Goal: Task Accomplishment & Management: Manage account settings

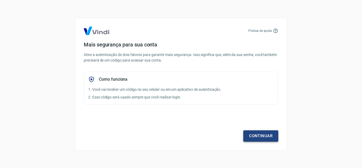
click at [267, 136] on link "Continuar" at bounding box center [261, 135] width 35 height 11
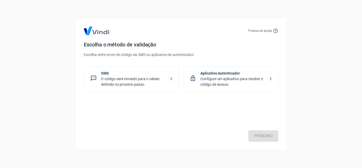
click at [262, 135] on div "Próximo" at bounding box center [181, 120] width 195 height 44
click at [256, 87] on div "Aplicativo Autenticador Configure um aplicativo para receber o código de acesso." at bounding box center [230, 79] width 95 height 26
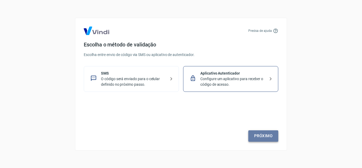
click at [261, 135] on link "Próximo" at bounding box center [264, 135] width 30 height 11
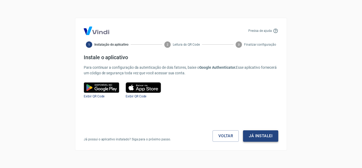
click at [273, 135] on button "Já instalei" at bounding box center [260, 135] width 35 height 11
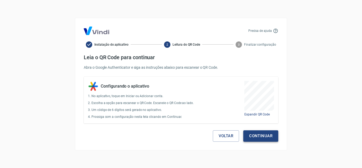
click at [256, 134] on button "Continuar" at bounding box center [261, 135] width 35 height 11
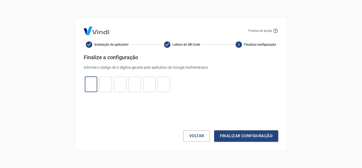
click at [89, 83] on input "tel" at bounding box center [91, 84] width 12 height 11
type input "0"
type input "9"
type input "6"
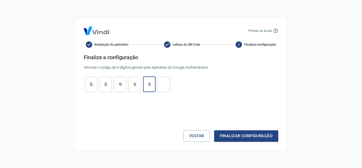
type input "6"
type input "4"
click at [248, 135] on button "Finalizar configuração" at bounding box center [246, 135] width 64 height 11
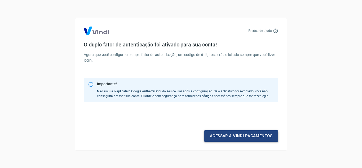
click at [228, 134] on link "Acessar a Vindi pagamentos" at bounding box center [241, 135] width 74 height 11
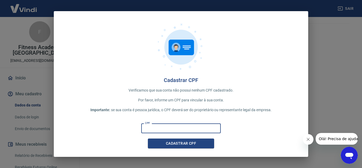
click at [205, 127] on input "CPF" at bounding box center [181, 128] width 80 height 10
click at [187, 126] on input "CPF" at bounding box center [181, 128] width 80 height 10
type input "084.142.526-48"
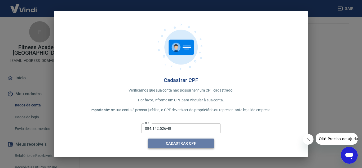
click at [184, 145] on button "Cadastrar CPF" at bounding box center [181, 144] width 66 height 10
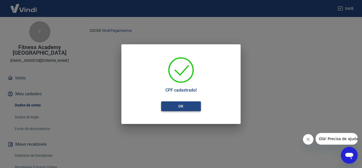
click at [183, 105] on button "OK" at bounding box center [181, 106] width 40 height 10
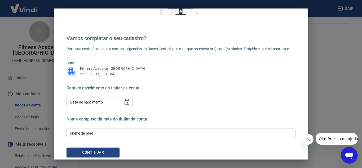
scroll to position [72, 0]
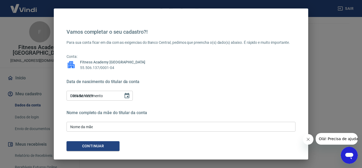
click at [115, 94] on input "DD/MM/YYYY" at bounding box center [93, 96] width 53 height 10
drag, startPoint x: 97, startPoint y: 94, endPoint x: 8, endPoint y: 94, distance: 88.6
click at [8, 94] on div "Etapa 1 de 4 Vamos completar o seu cadastro?! Para sua conta ficar em dia com a…" at bounding box center [181, 84] width 362 height 168
type input "DD/MM/YYYY"
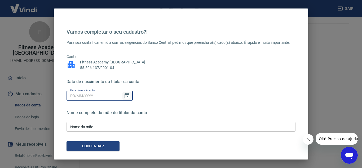
click at [124, 96] on icon "Choose date" at bounding box center [127, 96] width 6 height 6
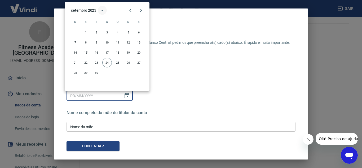
click at [104, 9] on icon "calendar view is open, switch to year view" at bounding box center [102, 10] width 6 height 6
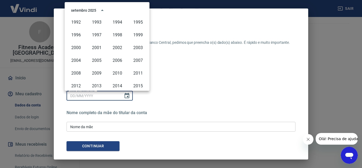
scroll to position [284, 0]
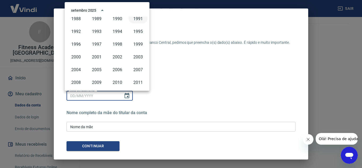
click at [137, 17] on button "1991" at bounding box center [138, 19] width 19 height 10
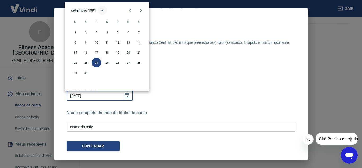
click at [103, 10] on icon "calendar view is open, switch to year view" at bounding box center [102, 10] width 6 height 6
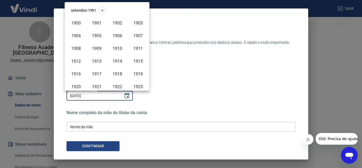
scroll to position [249, 0]
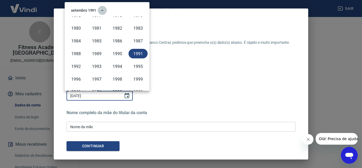
click at [99, 9] on button "year view is open, switch to calendar view" at bounding box center [102, 10] width 9 height 9
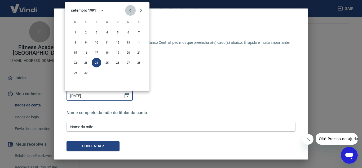
click at [129, 9] on icon "Previous month" at bounding box center [130, 10] width 6 height 6
click at [138, 10] on icon "Next month" at bounding box center [141, 10] width 6 height 6
click at [130, 10] on icon "Previous month" at bounding box center [130, 10] width 6 height 6
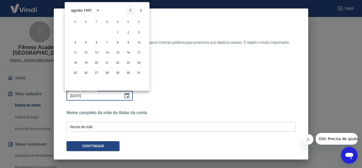
click at [130, 10] on icon "Previous month" at bounding box center [130, 10] width 6 height 6
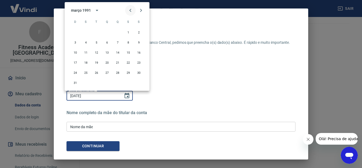
click at [130, 10] on icon "Previous month" at bounding box center [130, 10] width 6 height 6
click at [119, 51] on button "14" at bounding box center [118, 53] width 10 height 10
type input "14/02/1991"
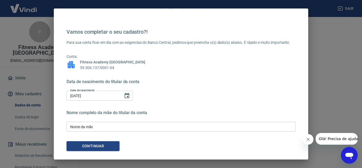
click at [118, 126] on input "Nome da mãe" at bounding box center [181, 127] width 229 height 10
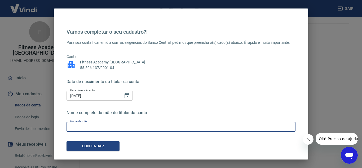
click at [122, 127] on input "Nome da mãe" at bounding box center [181, 127] width 229 height 10
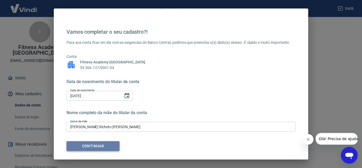
click at [102, 146] on button "Continuar" at bounding box center [93, 146] width 53 height 10
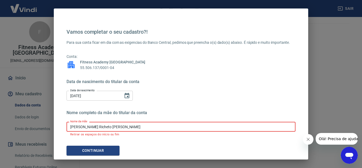
click at [82, 126] on input "Adriana Richeto Amaral" at bounding box center [181, 127] width 229 height 10
click at [94, 125] on input "AdrianaRicheto Amaral" at bounding box center [181, 127] width 229 height 10
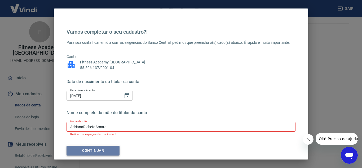
click at [93, 149] on button "Continuar" at bounding box center [93, 151] width 53 height 10
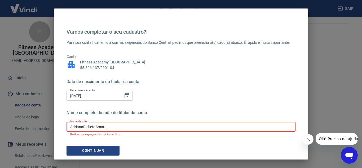
click at [122, 127] on input "AdrianaRichetoAmaral" at bounding box center [181, 127] width 229 height 10
click at [81, 126] on input "AdrianaRichetoAmaral" at bounding box center [181, 127] width 229 height 10
click at [94, 126] on input "Adriana RichetoAmaral" at bounding box center [181, 127] width 229 height 10
click at [110, 128] on input "Adriana Richeto Amaral" at bounding box center [181, 127] width 229 height 10
click at [86, 126] on input "Adriana Richeto Amaral" at bounding box center [181, 127] width 229 height 10
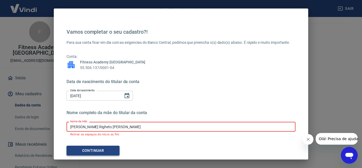
type input "Adriana Righeto Amaral"
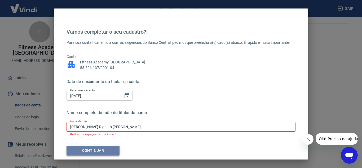
click at [109, 151] on button "Continuar" at bounding box center [93, 151] width 53 height 10
click at [98, 150] on button "Continuar" at bounding box center [93, 151] width 53 height 10
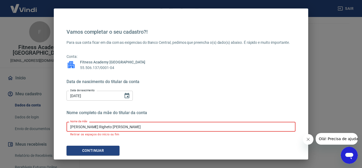
click at [115, 123] on input "Adriana Righeto Amaral" at bounding box center [181, 127] width 229 height 10
drag, startPoint x: 118, startPoint y: 128, endPoint x: 22, endPoint y: 130, distance: 95.3
click at [22, 130] on div "Etapa 1 de 4 Vamos completar o seu cadastro?! Para sua conta ficar em dia com a…" at bounding box center [181, 84] width 362 height 168
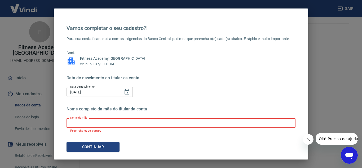
scroll to position [77, 0]
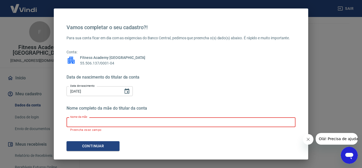
click at [111, 92] on input "14/02/1991" at bounding box center [93, 91] width 53 height 10
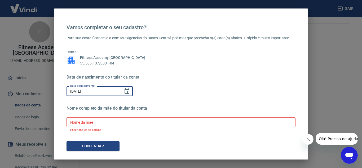
click at [105, 122] on input "Nome da mãe" at bounding box center [181, 122] width 229 height 10
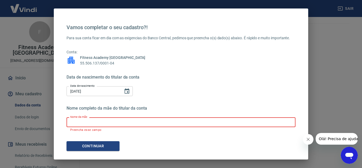
click at [87, 123] on input "Nome da mãe" at bounding box center [181, 122] width 229 height 10
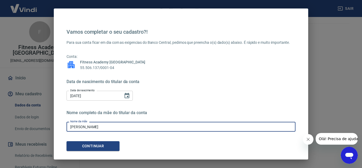
scroll to position [72, 0]
type input "AdrianaRighetoAmaral"
click at [92, 147] on button "Continuar" at bounding box center [93, 146] width 53 height 10
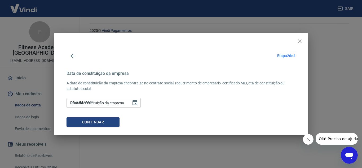
click at [98, 102] on input "DD/MM/YYYY" at bounding box center [97, 103] width 61 height 10
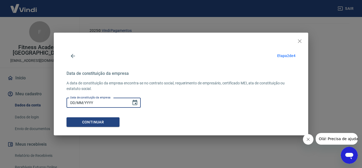
click at [67, 103] on input "DD/MM/YYYY" at bounding box center [97, 103] width 61 height 10
drag, startPoint x: 97, startPoint y: 103, endPoint x: 47, endPoint y: 102, distance: 50.2
click at [47, 102] on div "Etapa 2 de 4 Data de nascimento do titular da conta Data de nascimento 14/02/19…" at bounding box center [181, 84] width 362 height 168
type input "DD/MM/YYYY"
click at [134, 101] on icon "Choose date" at bounding box center [135, 102] width 5 height 5
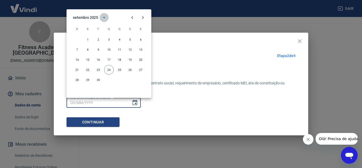
click at [104, 18] on icon "calendar view is open, switch to year view" at bounding box center [104, 17] width 3 height 1
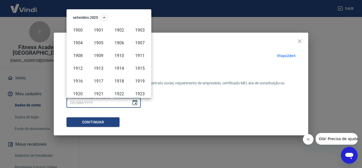
scroll to position [364, 0]
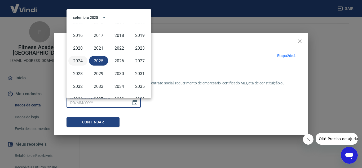
click at [78, 60] on button "2024" at bounding box center [77, 61] width 19 height 10
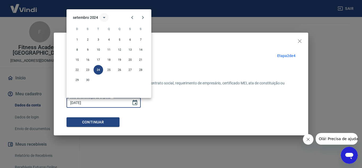
click at [101, 17] on button "calendar view is open, switch to year view" at bounding box center [104, 17] width 9 height 9
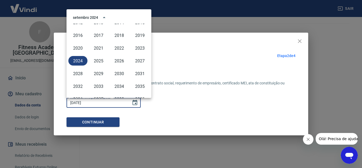
click at [85, 17] on div "setembro 2024" at bounding box center [85, 18] width 25 height 6
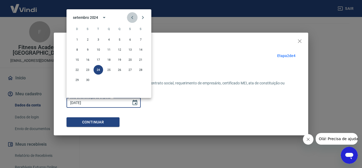
click at [131, 17] on icon "Previous month" at bounding box center [132, 17] width 6 height 6
click at [107, 58] on button "12" at bounding box center [109, 60] width 10 height 10
type input "12/06/2024"
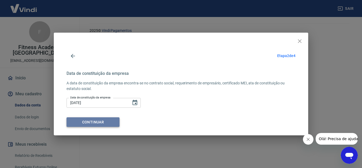
click at [90, 122] on button "Continuar" at bounding box center [93, 122] width 53 height 10
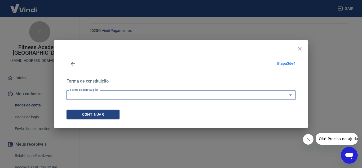
click at [104, 95] on select "Empresário Individual Micro empreendedor Empresa Individual de Responsabilidade…" at bounding box center [181, 95] width 229 height 10
select select "9"
click at [67, 90] on select "Empresário Individual Micro empreendedor Empresa Individual de Responsabilidade…" at bounding box center [181, 95] width 229 height 10
click at [99, 114] on button "Continuar" at bounding box center [93, 115] width 53 height 10
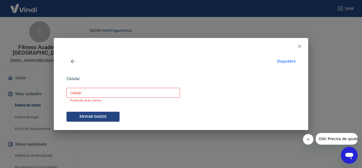
click at [90, 94] on input "Celular" at bounding box center [124, 93] width 114 height 10
click at [116, 96] on input "Celular" at bounding box center [124, 93] width 114 height 10
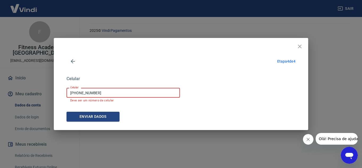
drag, startPoint x: 109, startPoint y: 93, endPoint x: 59, endPoint y: 93, distance: 49.4
click at [59, 93] on div "Etapa 4 de 4 Data de nascimento do titular da conta Data de nascimento 14/02/19…" at bounding box center [181, 88] width 255 height 84
click at [110, 95] on input "(35) 19392-4078" at bounding box center [124, 93] width 114 height 10
type input "(35) 19392-4078"
drag, startPoint x: 107, startPoint y: 92, endPoint x: 37, endPoint y: 95, distance: 70.9
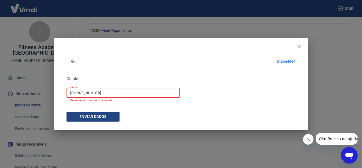
click at [37, 95] on div "Etapa 4 de 4 Data de nascimento do titular da conta Data de nascimento 14/02/19…" at bounding box center [181, 84] width 362 height 168
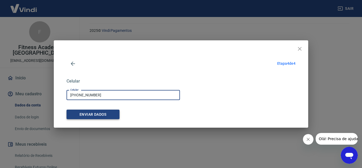
type input "(11) 94239-9201"
click at [87, 112] on button "Enviar dados" at bounding box center [93, 115] width 53 height 10
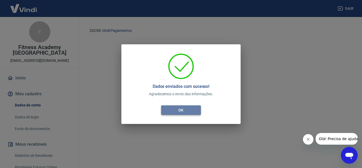
click at [189, 111] on button "OK" at bounding box center [181, 110] width 40 height 10
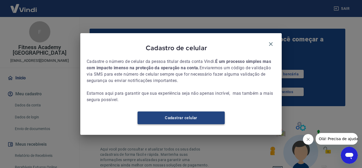
click at [182, 123] on link "Cadastrar celular" at bounding box center [181, 117] width 87 height 13
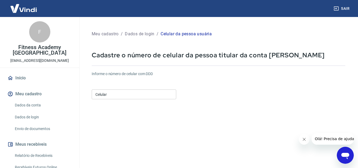
click at [158, 93] on input "Celular" at bounding box center [134, 94] width 85 height 10
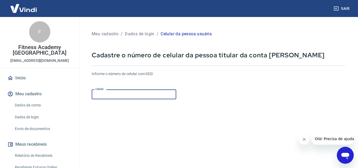
type input "(11) 94239-9201"
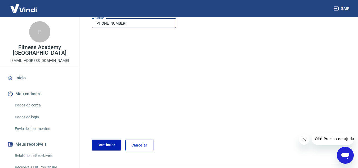
scroll to position [80, 0]
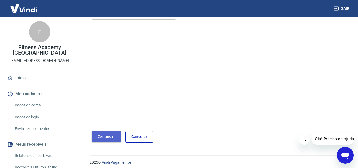
click at [106, 134] on button "Continuar" at bounding box center [106, 136] width 29 height 11
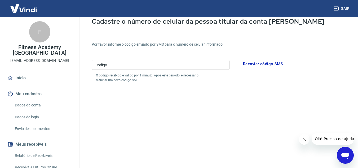
scroll to position [27, 0]
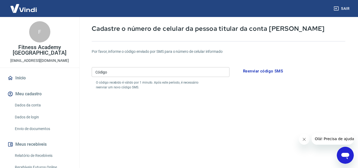
click at [139, 73] on input "Código" at bounding box center [161, 72] width 138 height 10
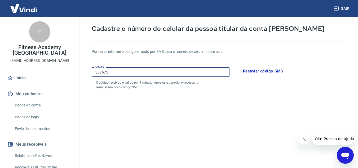
type input "387675"
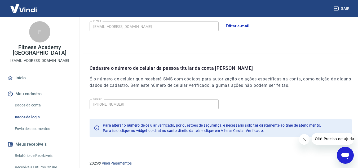
scroll to position [172, 0]
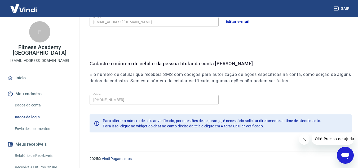
click at [302, 138] on icon "Fechar mensagem da empresa" at bounding box center [304, 139] width 4 height 4
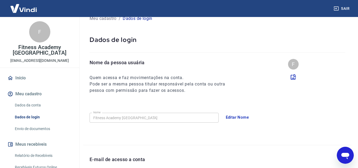
scroll to position [0, 0]
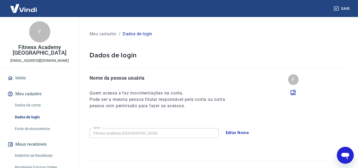
click at [19, 72] on link "Início" at bounding box center [39, 78] width 67 height 12
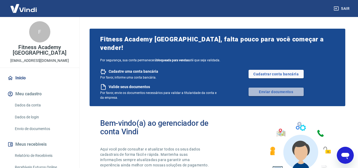
click at [260, 88] on link "Enviar documentos" at bounding box center [276, 92] width 55 height 8
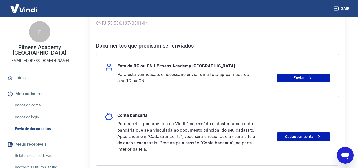
scroll to position [106, 0]
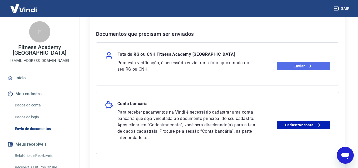
click at [295, 66] on link "Enviar" at bounding box center [303, 66] width 53 height 8
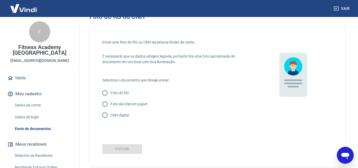
scroll to position [27, 0]
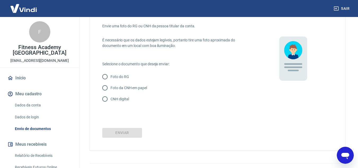
click at [106, 77] on input "Foto do RG" at bounding box center [105, 76] width 11 height 11
radio input "true"
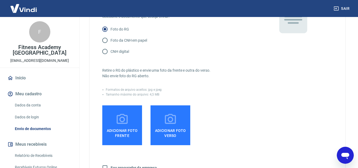
scroll to position [80, 0]
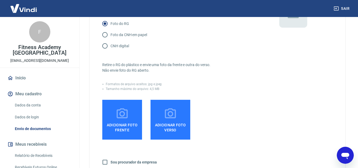
click at [120, 112] on icon at bounding box center [122, 113] width 13 height 13
click at [0, 0] on input "Adicionar foto frente" at bounding box center [0, 0] width 0 height 0
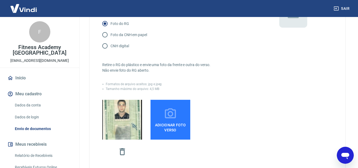
click at [168, 121] on span "Adicionar foto verso" at bounding box center [171, 126] width 36 height 12
click at [0, 0] on input "Adicionar foto verso" at bounding box center [0, 0] width 0 height 0
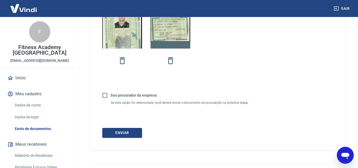
scroll to position [182, 0]
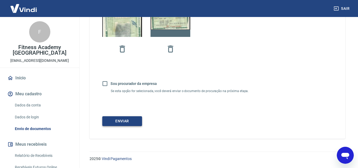
click at [126, 123] on button "Enviar" at bounding box center [122, 121] width 40 height 10
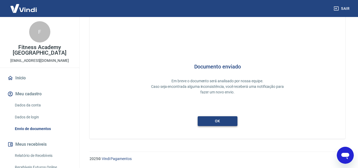
scroll to position [16, 0]
click at [223, 121] on button "ok" at bounding box center [218, 121] width 40 height 10
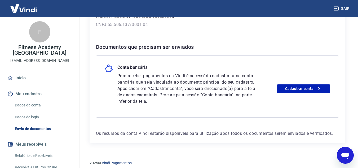
scroll to position [97, 0]
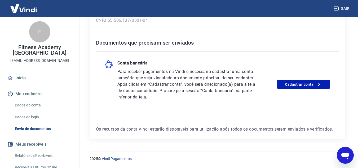
click at [23, 72] on link "Início" at bounding box center [39, 78] width 67 height 12
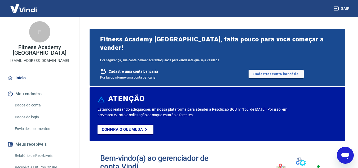
click at [16, 72] on link "Início" at bounding box center [39, 78] width 67 height 12
click at [143, 126] on icon at bounding box center [146, 129] width 6 height 6
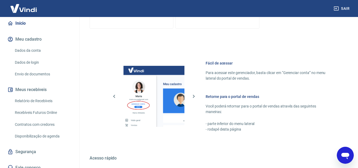
scroll to position [293, 0]
